Goal: Book appointment/travel/reservation

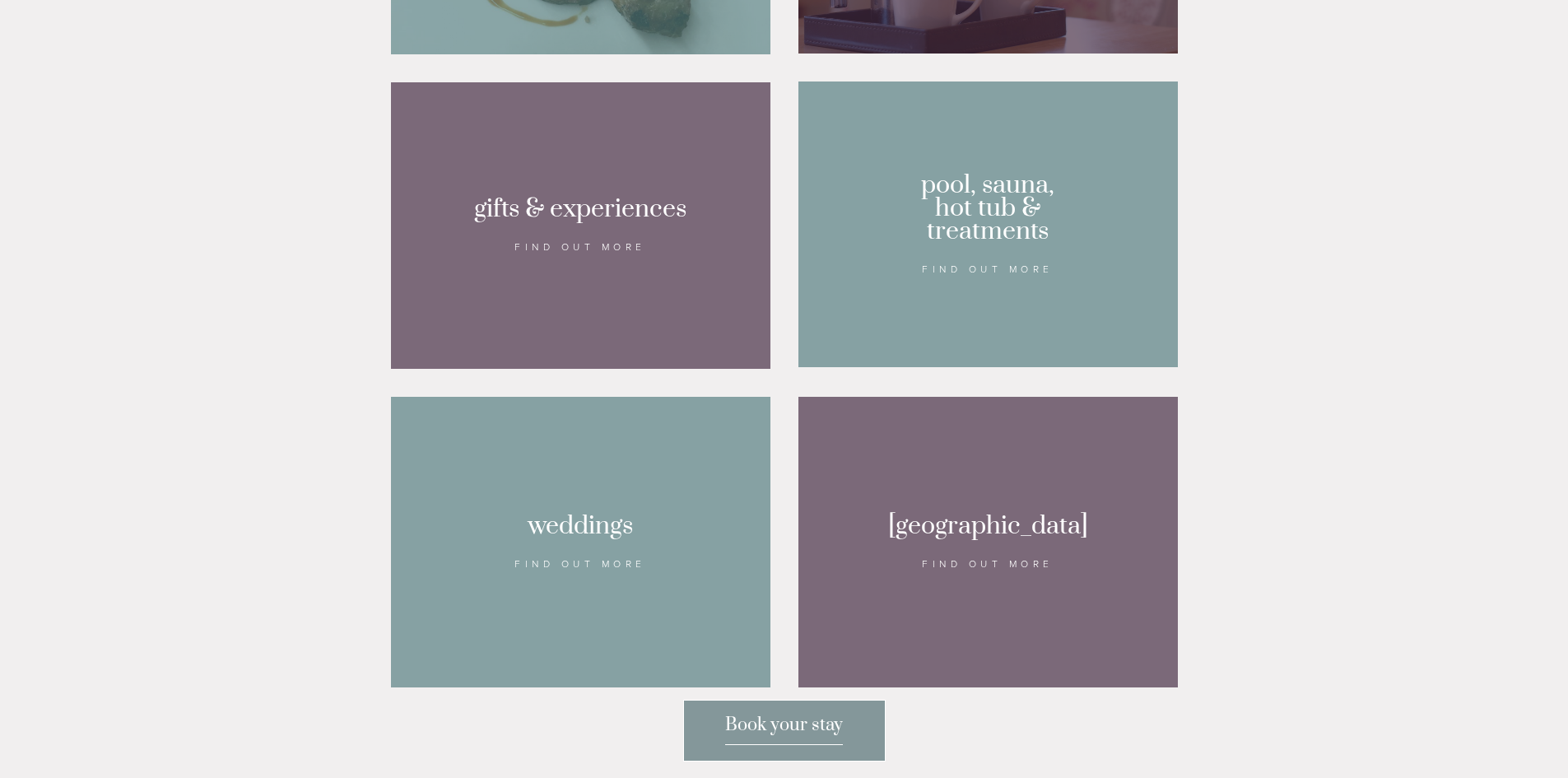
scroll to position [1399, 0]
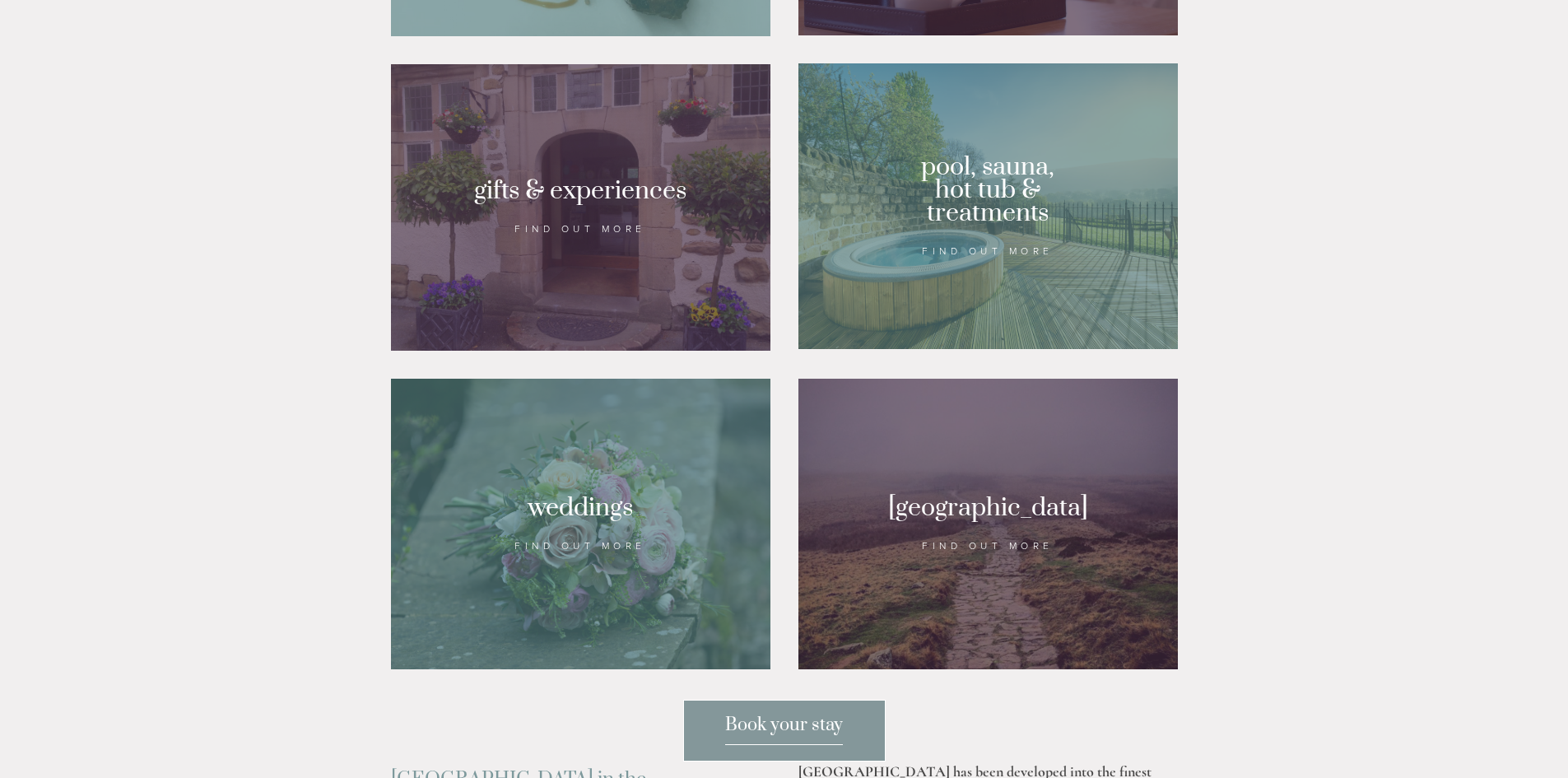
click at [977, 242] on div at bounding box center [988, 206] width 380 height 286
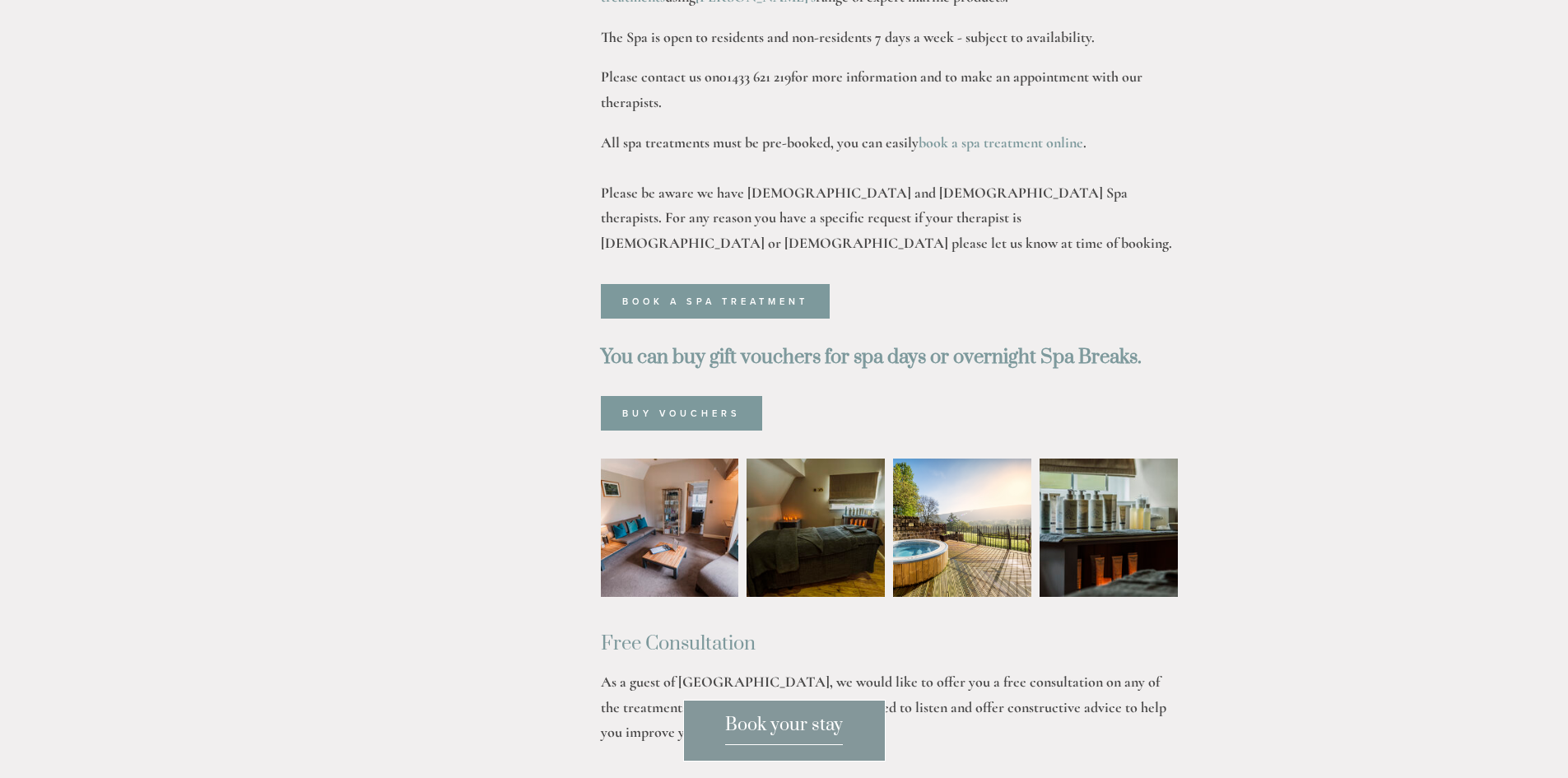
scroll to position [905, 0]
click at [724, 285] on link "Book a spa treatment" at bounding box center [715, 302] width 229 height 34
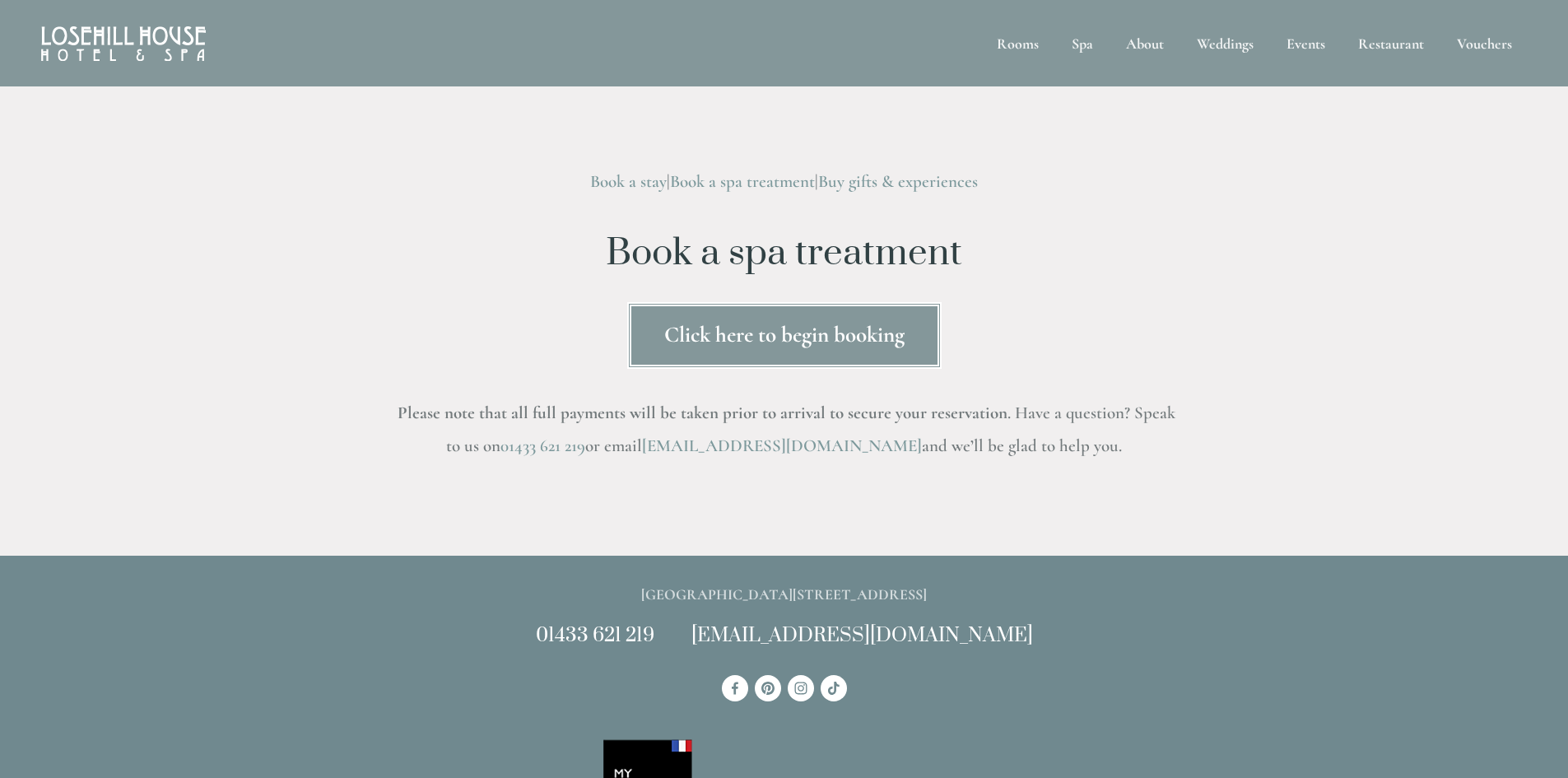
click at [745, 320] on link "Click here to begin booking" at bounding box center [784, 335] width 314 height 67
